Goal: Navigation & Orientation: Find specific page/section

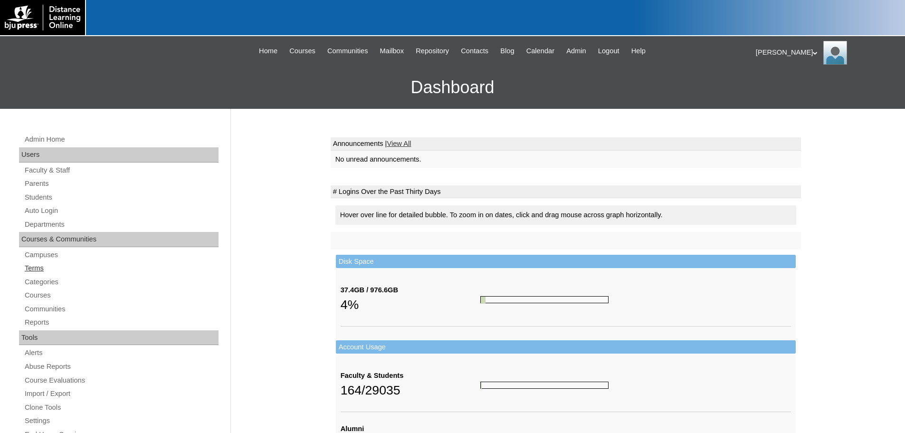
drag, startPoint x: 36, startPoint y: 267, endPoint x: 66, endPoint y: 272, distance: 30.3
click at [35, 267] on link "Terms" at bounding box center [121, 268] width 195 height 12
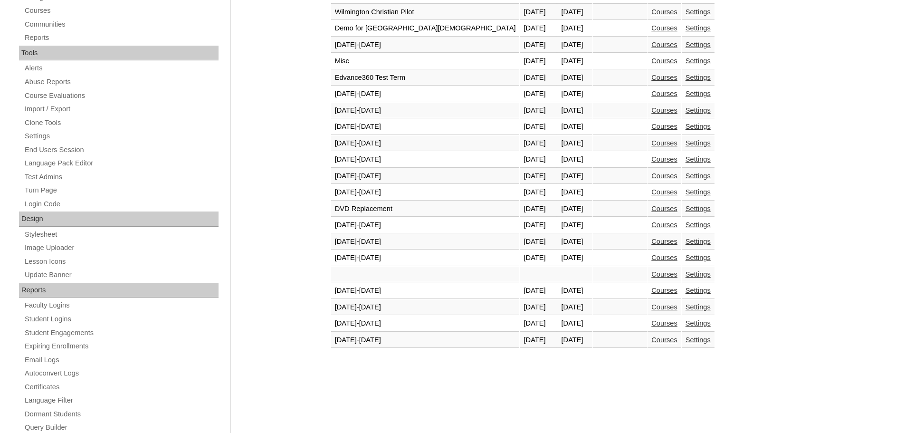
scroll to position [333, 0]
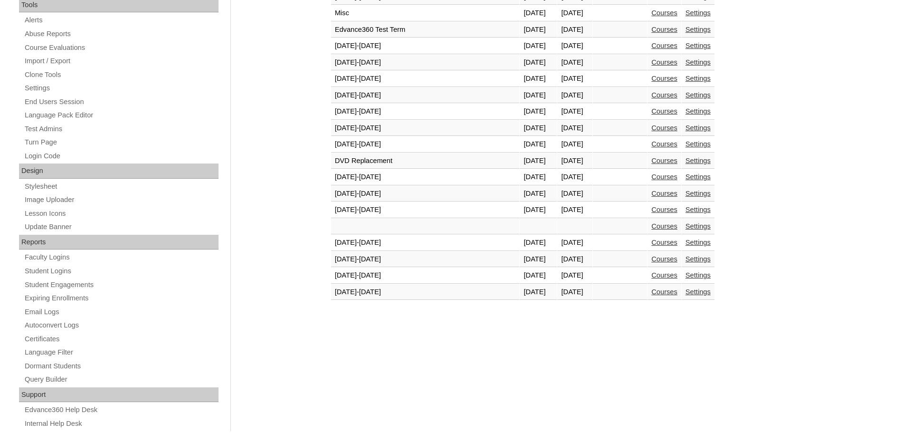
click at [651, 274] on link "Courses" at bounding box center [664, 275] width 26 height 8
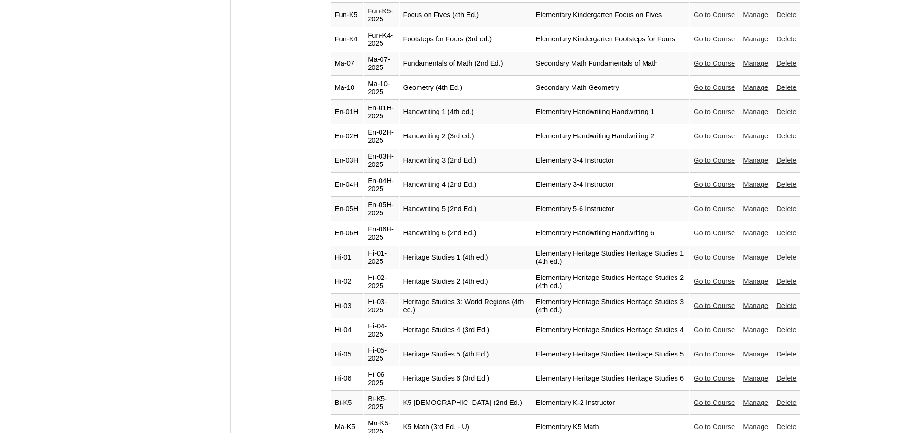
scroll to position [1473, 0]
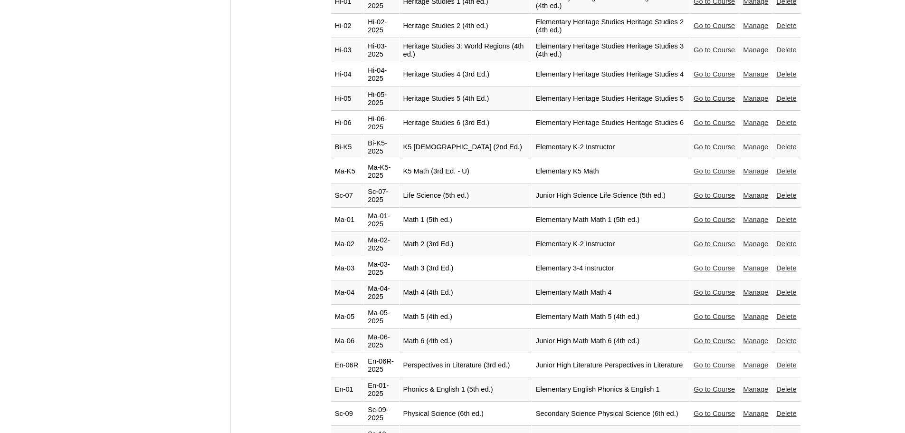
click at [694, 313] on link "Go to Course" at bounding box center [714, 317] width 41 height 8
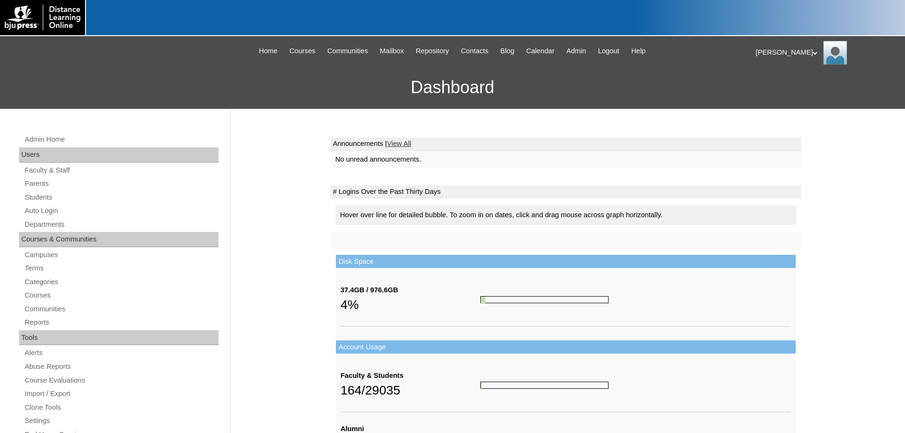
click at [777, 48] on div "[PERSON_NAME] My Profile My Settings Logout" at bounding box center [826, 53] width 140 height 24
click at [774, 90] on span "Logout" at bounding box center [772, 89] width 19 height 7
